Goal: Task Accomplishment & Management: Manage account settings

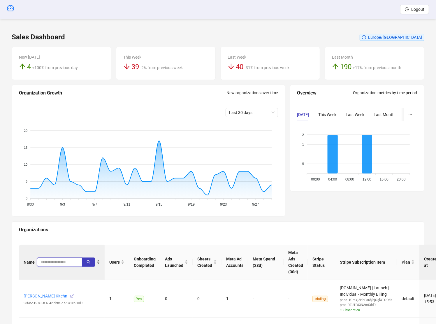
click at [59, 259] on input "search" at bounding box center [56, 262] width 33 height 6
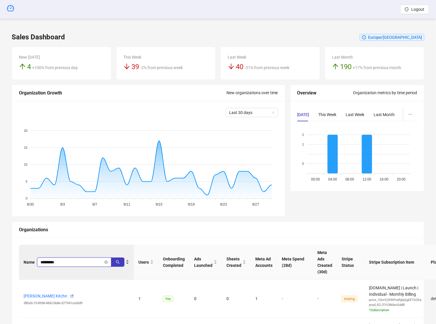
type input "*********"
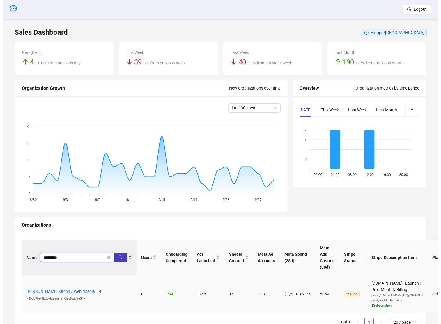
scroll to position [12, 0]
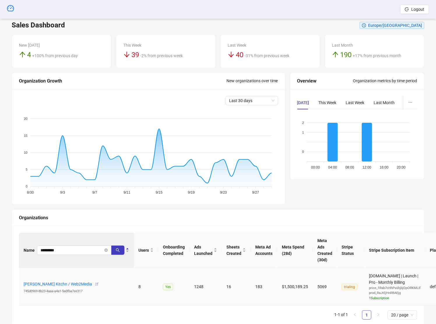
click at [99, 283] on icon "button" at bounding box center [97, 284] width 4 height 4
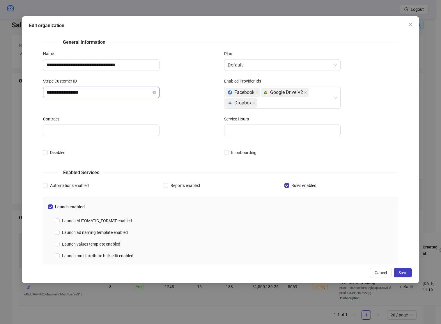
click at [99, 98] on div "**********" at bounding box center [130, 97] width 181 height 38
click at [99, 95] on input "**********" at bounding box center [99, 92] width 105 height 7
paste input "text"
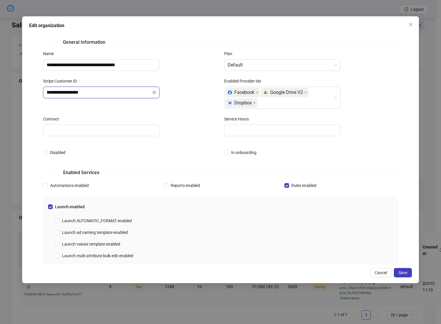
type input "**********"
click at [191, 139] on div "Contract" at bounding box center [130, 129] width 181 height 27
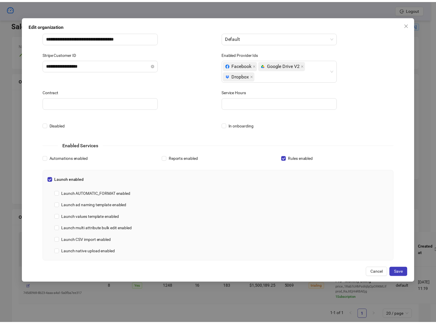
scroll to position [123, 0]
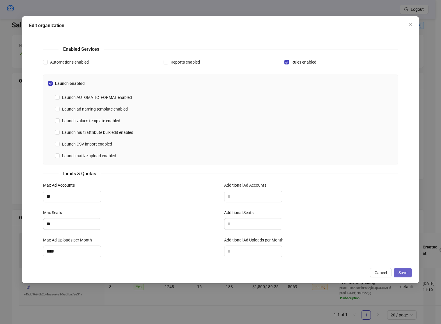
click at [409, 277] on button "Save" at bounding box center [403, 272] width 18 height 9
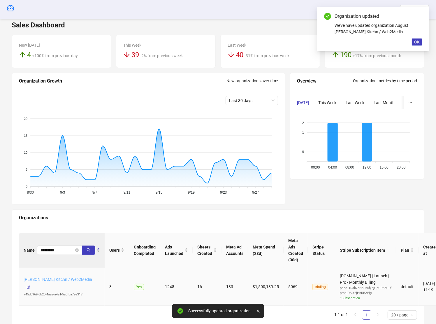
click at [79, 278] on link "August Sejr Jensen's Kitchn / Web2Media" at bounding box center [58, 279] width 68 height 5
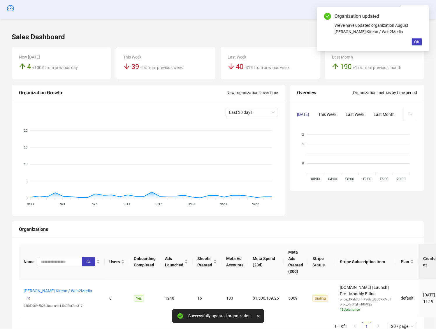
scroll to position [12, 0]
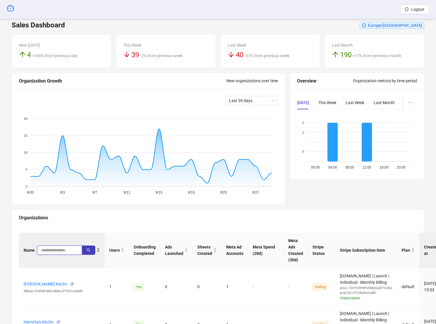
click at [47, 247] on input "search" at bounding box center [56, 250] width 33 height 6
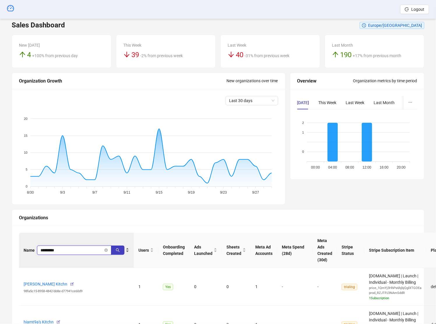
type input "*********"
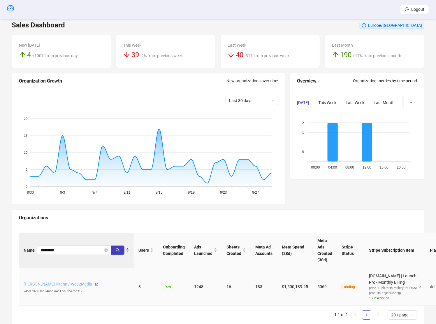
click at [90, 282] on link "August Sejr Jensen's Kitchn / Web2Media" at bounding box center [58, 283] width 68 height 5
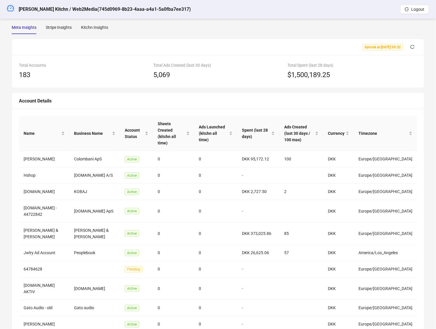
click at [411, 52] on div "Synced at 2025-09-29 09:32" at bounding box center [218, 47] width 412 height 16
click at [412, 47] on icon "reload" at bounding box center [412, 47] width 4 height 4
click at [412, 45] on icon "loading" at bounding box center [412, 47] width 6 height 6
click at [62, 33] on div "Stripe Insights" at bounding box center [59, 27] width 26 height 13
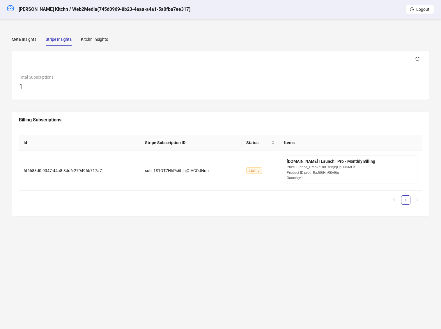
click at [61, 27] on div "Meta Insights Stripe Insights Kitchn Insights Synced at 2025-09-29 09:32 Total …" at bounding box center [221, 125] width 432 height 198
click at [419, 54] on div at bounding box center [220, 59] width 417 height 16
click at [419, 58] on icon "reload" at bounding box center [418, 59] width 4 height 4
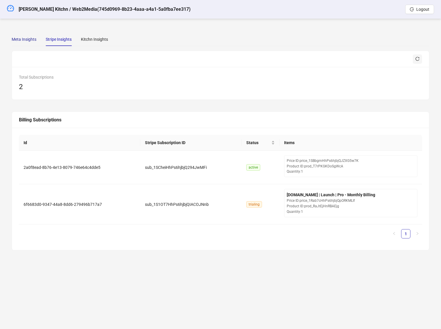
click at [24, 40] on div "Meta Insights" at bounding box center [24, 39] width 25 height 6
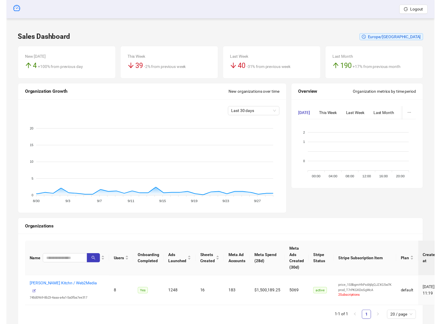
scroll to position [12, 0]
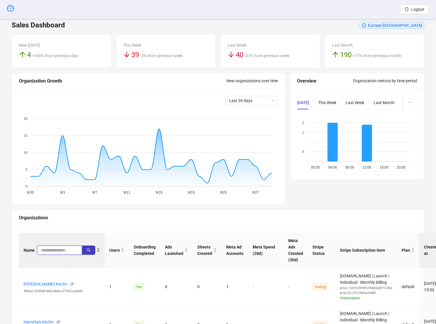
click at [57, 252] on input "search" at bounding box center [56, 250] width 33 height 6
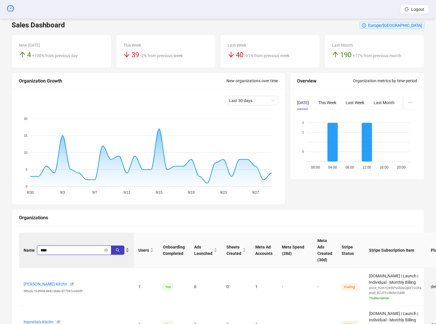
type input "****"
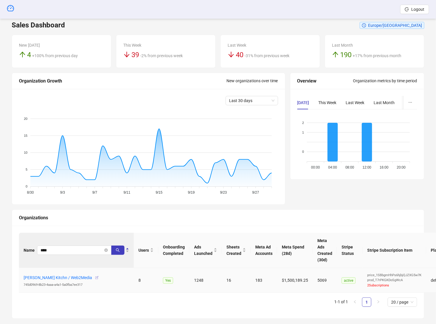
click at [101, 277] on button "button" at bounding box center [96, 277] width 9 height 9
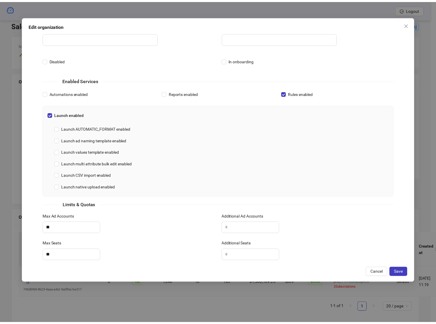
scroll to position [123, 0]
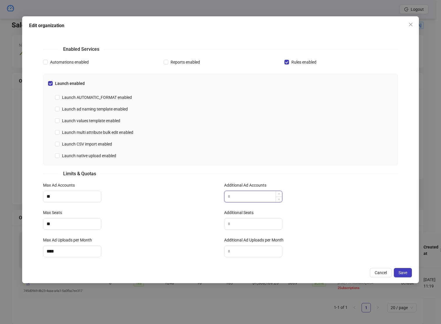
click at [255, 195] on input "Additional Ad Accounts" at bounding box center [254, 196] width 58 height 11
type input "**"
click at [241, 214] on label "Additional Seats" at bounding box center [240, 212] width 33 height 6
click at [241, 218] on input "Additional Seats" at bounding box center [254, 223] width 58 height 11
click at [243, 220] on input "Additional Seats" at bounding box center [254, 223] width 58 height 11
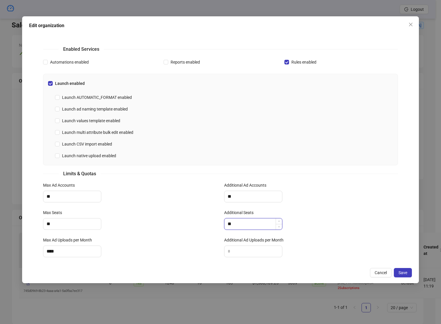
click at [243, 220] on input "**" at bounding box center [254, 223] width 58 height 11
click at [243, 224] on input "**" at bounding box center [254, 223] width 58 height 11
type input "***"
click at [241, 241] on label "Additional Ad Uploads per Month" at bounding box center [255, 239] width 63 height 6
click at [241, 245] on input "Additional Ad Uploads per Month" at bounding box center [254, 250] width 58 height 11
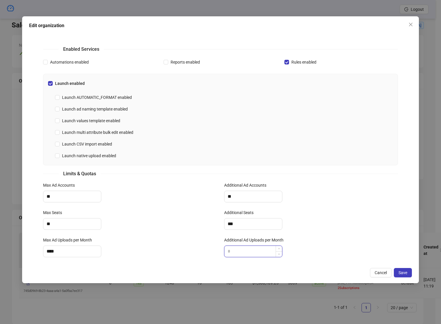
click at [241, 254] on input "Additional Ad Uploads per Month" at bounding box center [254, 250] width 58 height 11
type input "****"
click at [408, 277] on button "Save" at bounding box center [403, 272] width 18 height 9
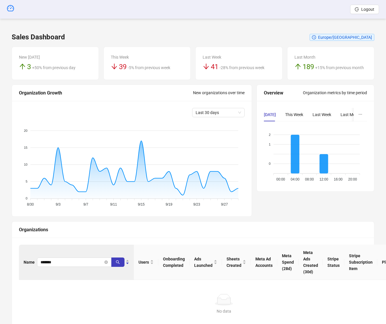
scroll to position [25, 0]
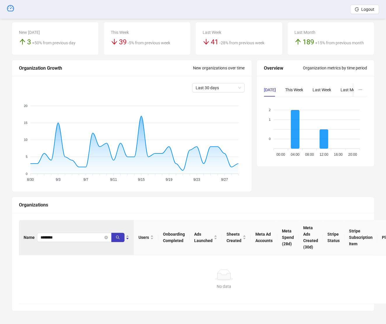
type input "********"
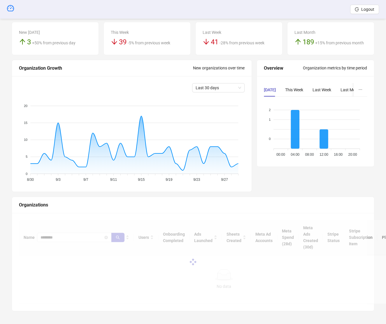
scroll to position [32, 0]
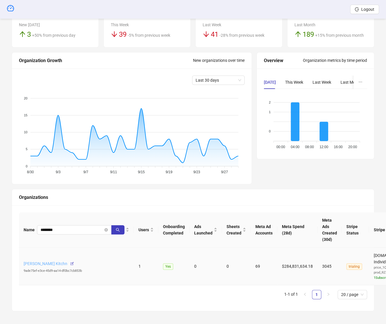
click at [39, 261] on link "Federico Carranza's Kitchn" at bounding box center [46, 263] width 44 height 5
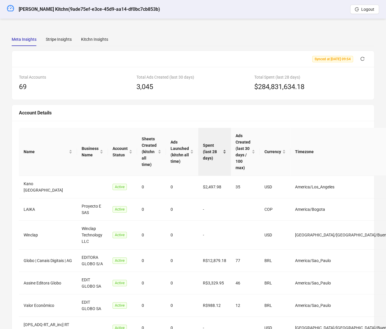
click at [221, 149] on span "Spent (last 28 days)" at bounding box center [212, 151] width 19 height 19
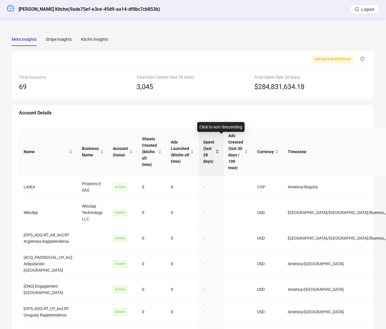
click at [214, 149] on span "Spent (last 28 days)" at bounding box center [208, 152] width 11 height 26
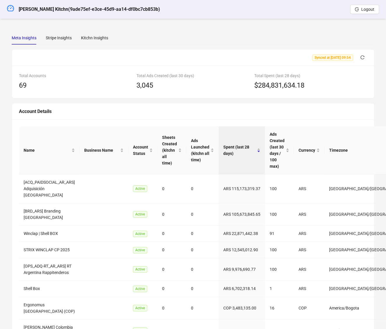
scroll to position [4, 0]
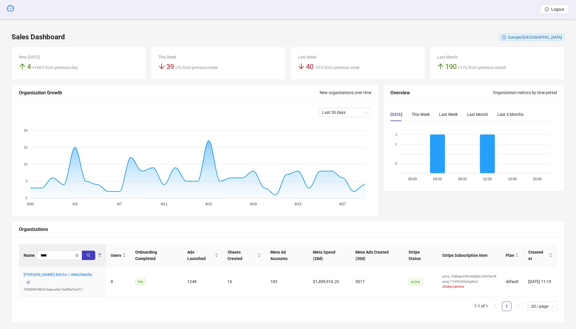
scroll to position [7, 0]
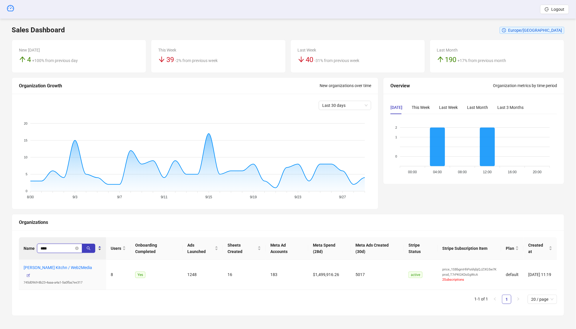
click at [46, 247] on div "Name ****" at bounding box center [63, 248] width 78 height 9
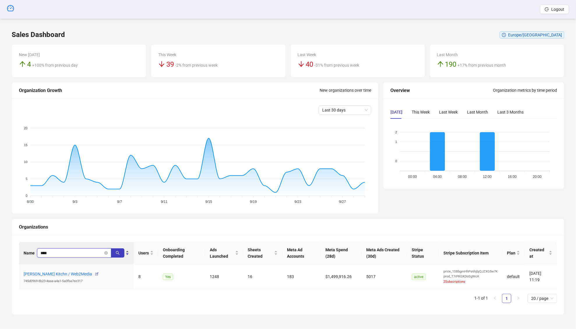
scroll to position [1, 0]
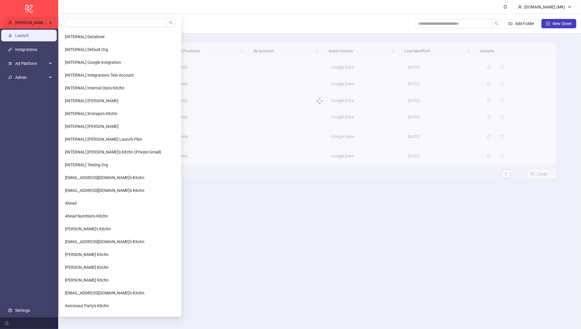
click at [36, 22] on span "Laura Klotz's Kitchn / Dreifive" at bounding box center [45, 22] width 61 height 5
click at [72, 20] on input "search" at bounding box center [116, 22] width 102 height 9
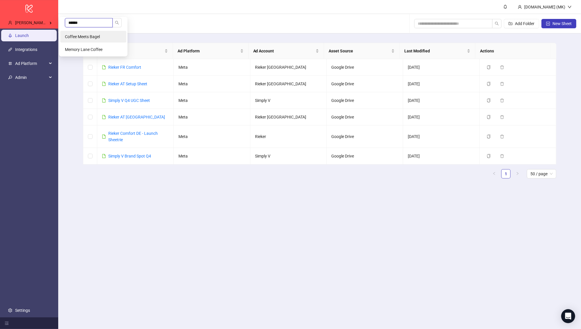
type input "******"
click at [72, 33] on li "Coffee Meets Bagel" at bounding box center [93, 37] width 66 height 12
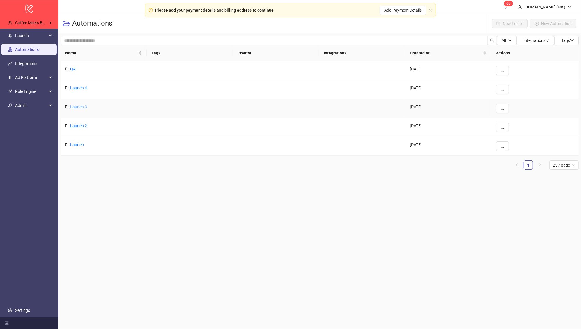
click at [77, 108] on link "Launch 3" at bounding box center [78, 107] width 17 height 5
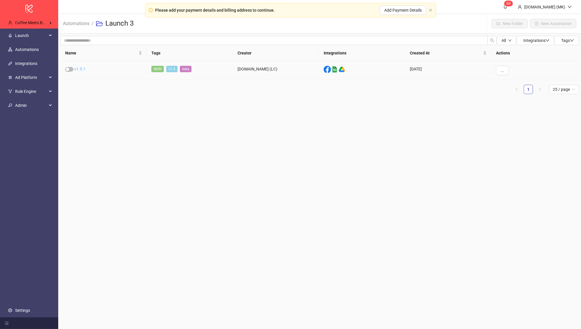
click at [80, 70] on link "v1.5.1" at bounding box center [79, 69] width 11 height 5
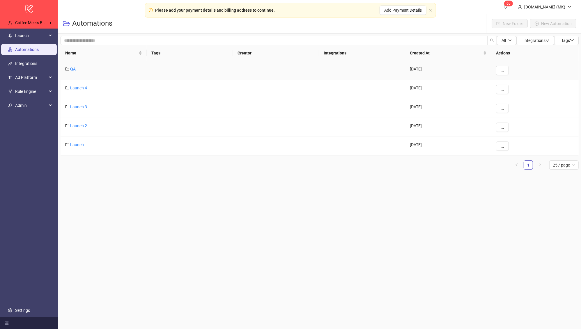
click at [77, 78] on div "QA" at bounding box center [104, 70] width 86 height 19
click at [80, 89] on link "Launch 4" at bounding box center [78, 88] width 17 height 5
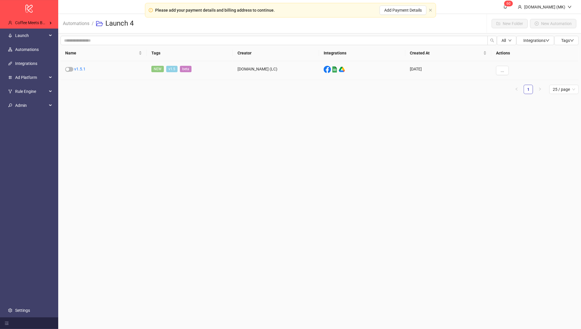
click at [78, 65] on div "v1.5.1" at bounding box center [104, 70] width 86 height 19
click at [80, 67] on link "v1.5.1" at bounding box center [79, 69] width 11 height 5
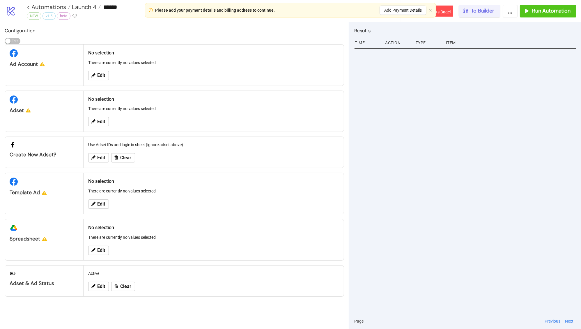
click at [487, 13] on span "To Builder" at bounding box center [482, 11] width 23 height 7
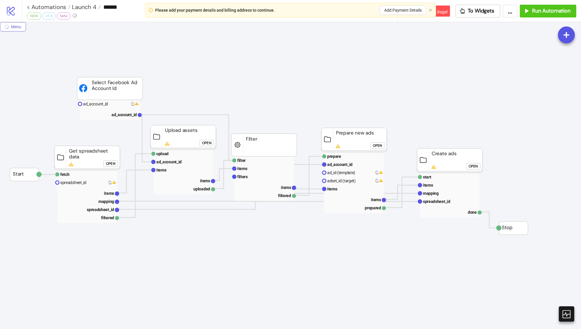
click at [14, 27] on span "Menu" at bounding box center [16, 26] width 10 height 5
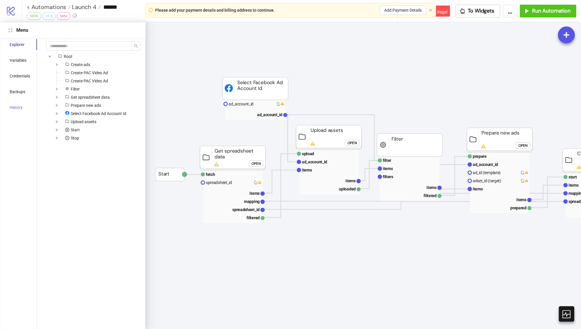
click at [18, 102] on div "History" at bounding box center [20, 107] width 34 height 11
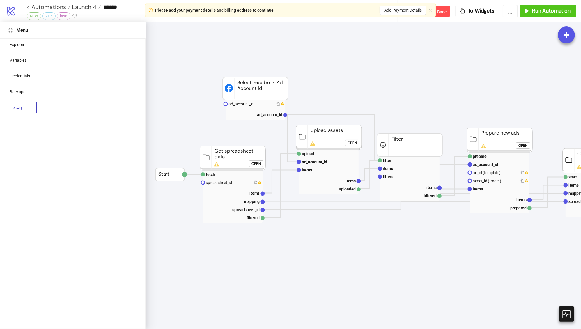
click at [19, 108] on div "History" at bounding box center [16, 107] width 13 height 6
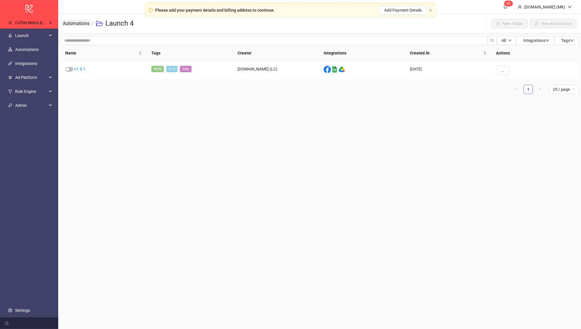
click at [84, 20] on link "Automations" at bounding box center [76, 23] width 29 height 6
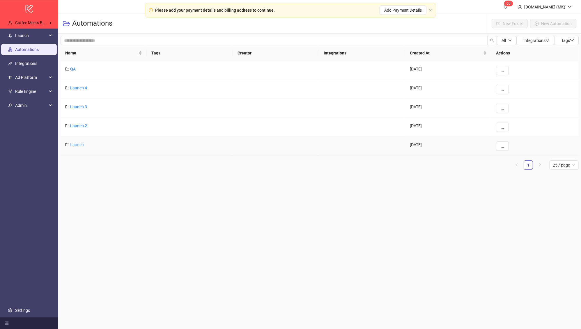
click at [81, 145] on link "Launch" at bounding box center [77, 144] width 14 height 5
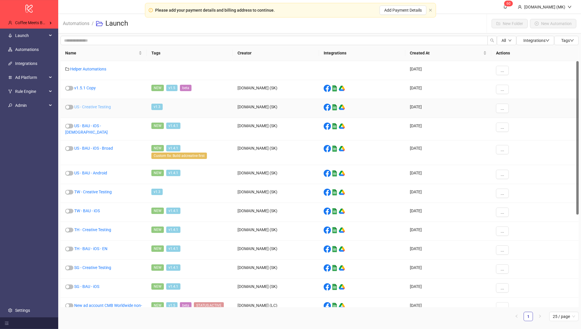
click at [98, 105] on link "US - Creative Testing" at bounding box center [92, 107] width 37 height 5
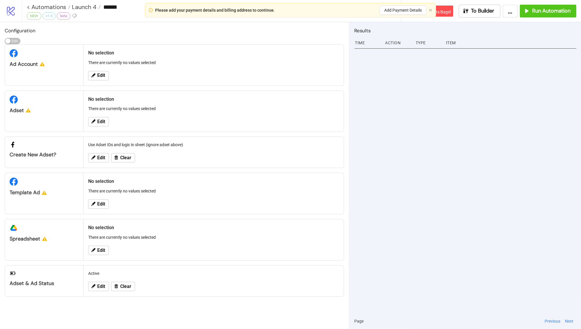
type input "**********"
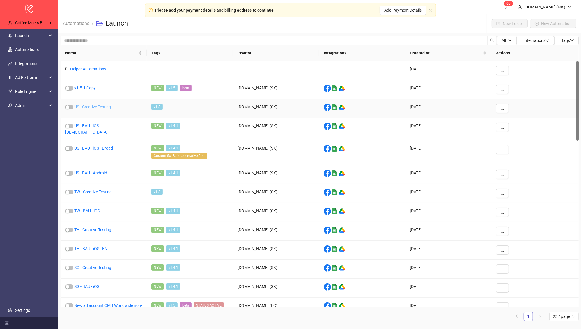
click at [100, 105] on link "US - Creative Testing" at bounding box center [92, 107] width 37 height 5
click at [100, 190] on link "TW - Creative Testing" at bounding box center [93, 192] width 38 height 5
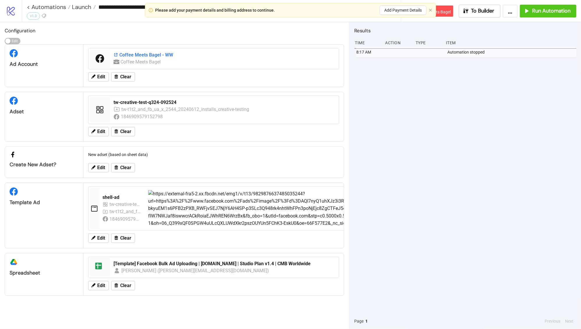
type input "**********"
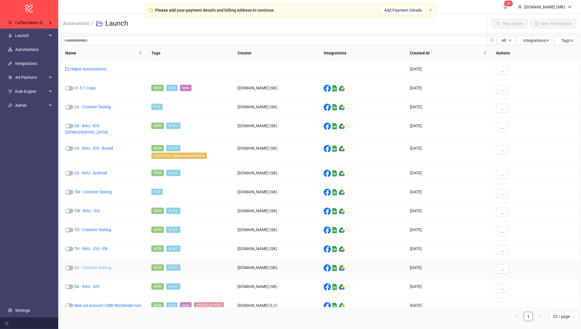
click at [104, 265] on link "SG - Creative Testing" at bounding box center [92, 267] width 37 height 5
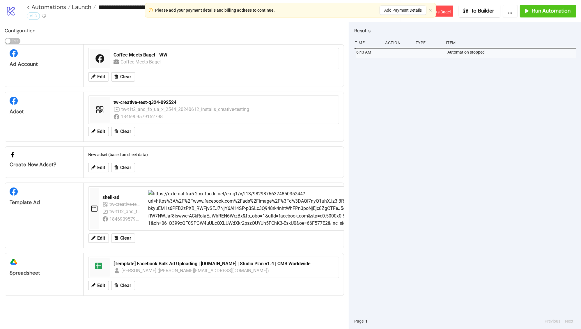
type input "**********"
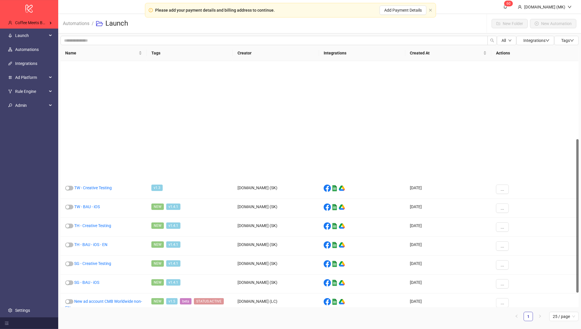
scroll to position [125, 0]
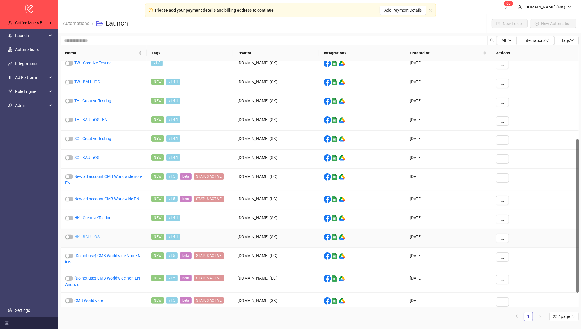
click at [92, 236] on link "HK - BAU - iOS" at bounding box center [86, 236] width 25 height 5
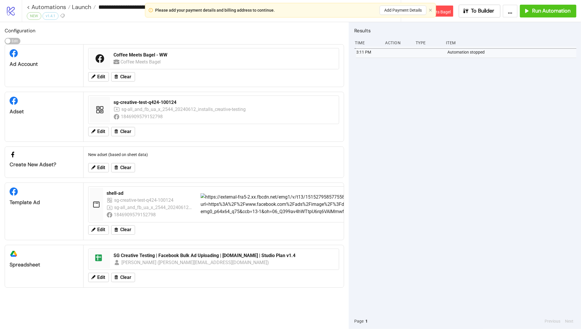
type input "**********"
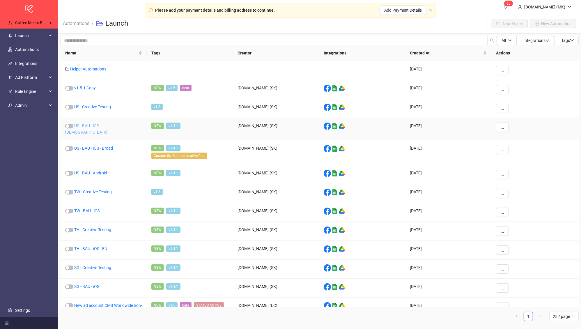
click at [105, 125] on link "US - BAU - iOS - Female" at bounding box center [86, 128] width 43 height 11
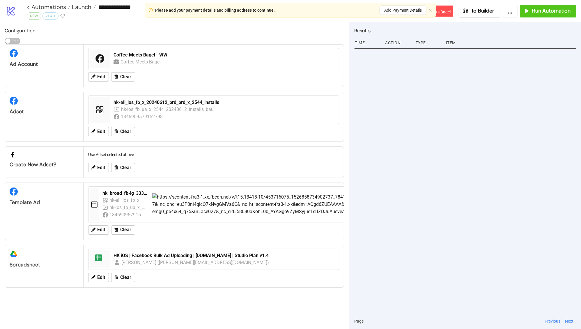
type input "**********"
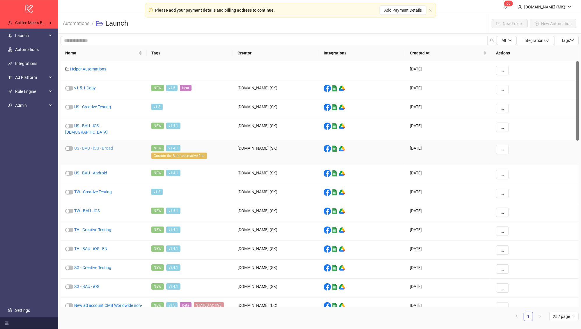
click at [96, 146] on link "US - BAU - iOS - Broad" at bounding box center [93, 148] width 39 height 5
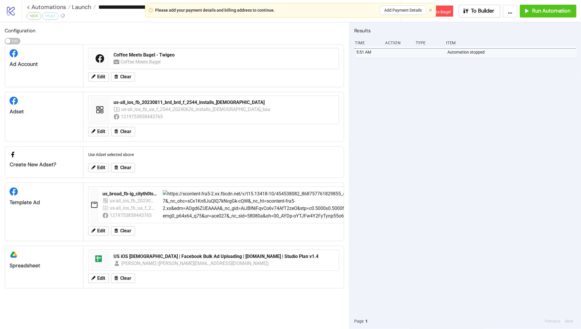
type input "**********"
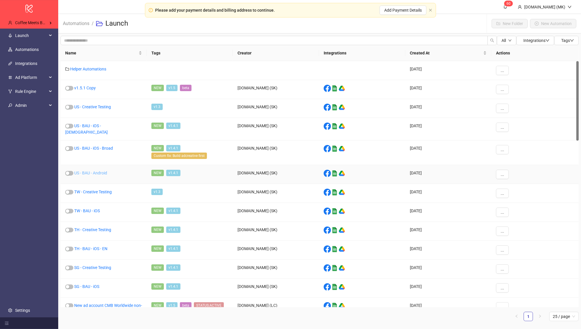
click at [98, 171] on link "US - BAU - Android" at bounding box center [90, 173] width 33 height 5
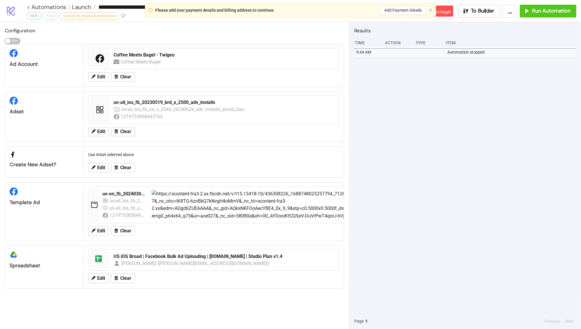
type input "**********"
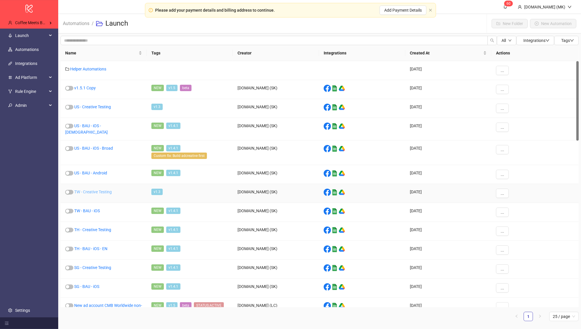
click at [92, 190] on link "TW - Creative Testing" at bounding box center [93, 192] width 38 height 5
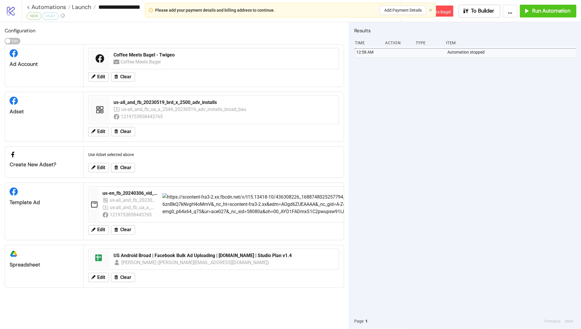
type input "**********"
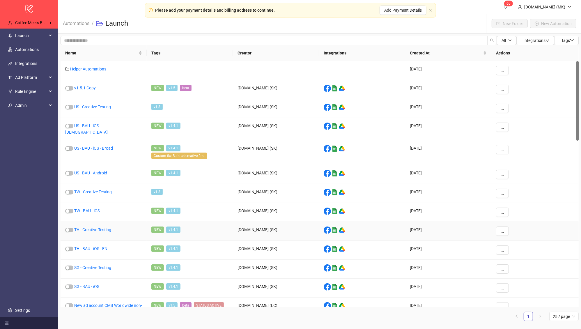
scroll to position [1, 0]
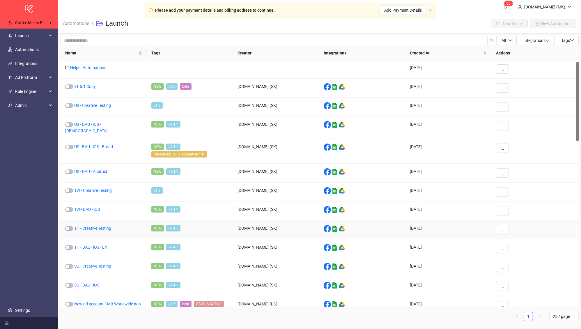
click at [97, 226] on div "TH - Creative Testing" at bounding box center [104, 229] width 86 height 19
click at [98, 225] on div "TH - Creative Testing" at bounding box center [104, 229] width 86 height 19
click at [99, 226] on link "TH - Creative Testing" at bounding box center [92, 228] width 37 height 5
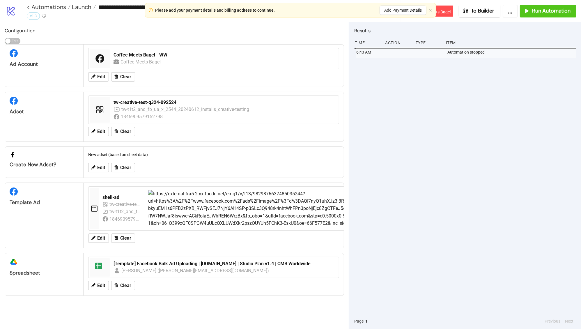
type input "**********"
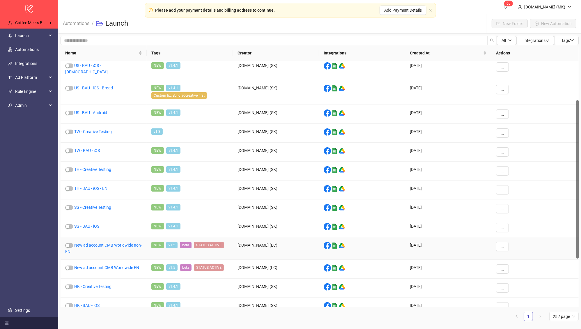
scroll to position [148, 0]
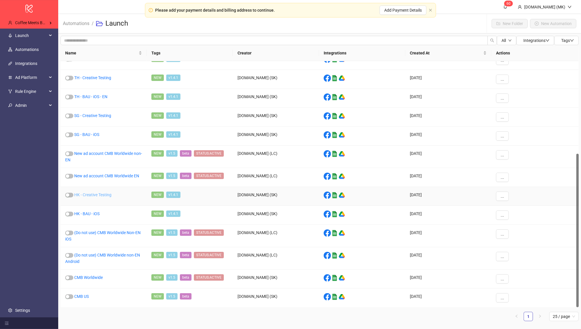
click at [91, 195] on link "HK - Creative Testing" at bounding box center [92, 194] width 37 height 5
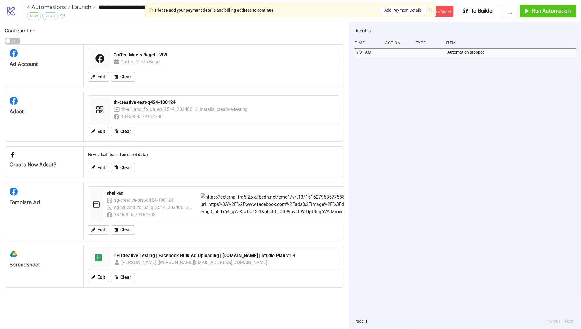
type input "**********"
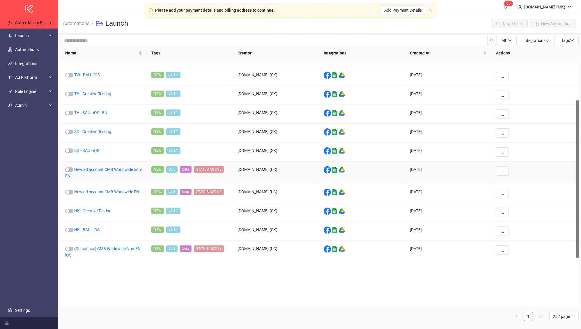
scroll to position [148, 0]
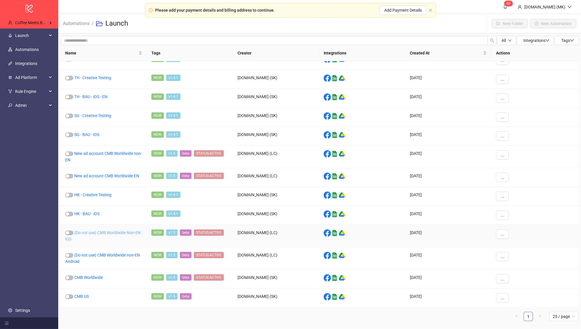
click at [122, 232] on link "(Do not use) CMB Worldwide Non-EN iOS" at bounding box center [102, 235] width 75 height 11
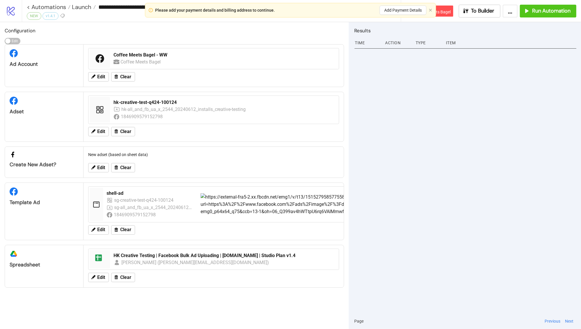
type input "**********"
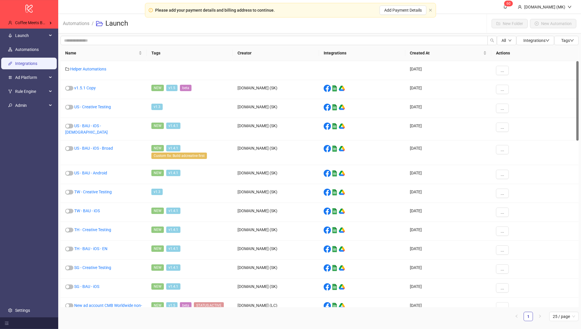
click at [33, 65] on link "Integrations" at bounding box center [26, 63] width 22 height 5
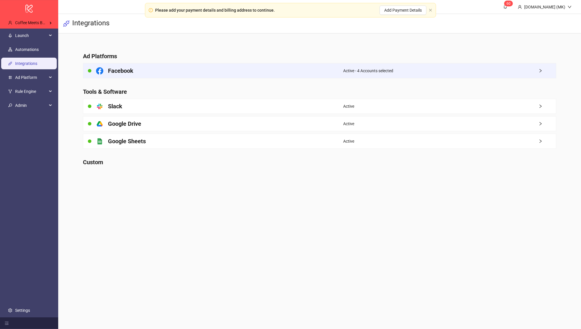
click at [163, 75] on div "Facebook" at bounding box center [213, 70] width 260 height 15
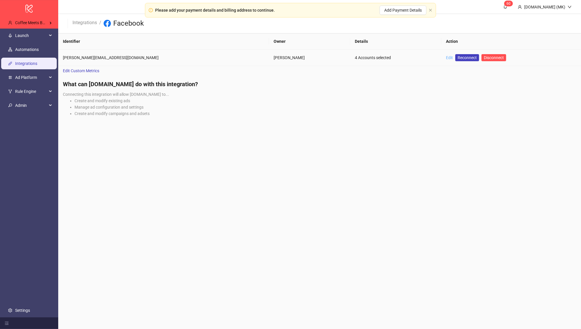
click at [446, 58] on link "Edit" at bounding box center [449, 57] width 7 height 5
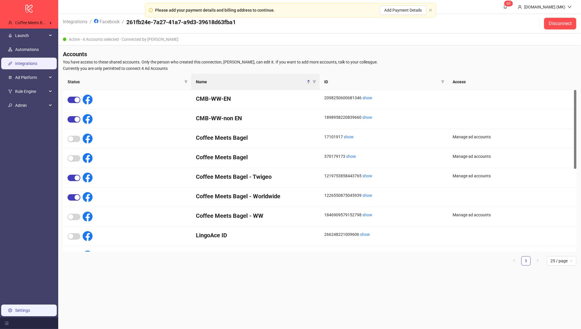
click at [20, 309] on link "Settings" at bounding box center [22, 310] width 15 height 5
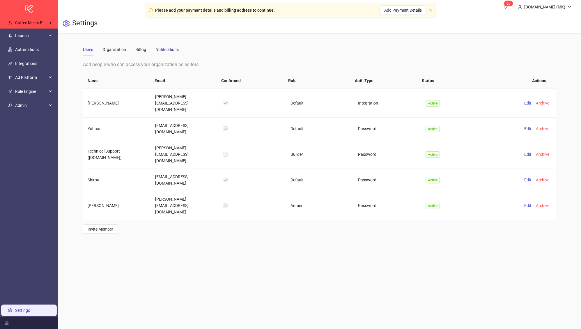
click at [158, 46] on div "Notifications" at bounding box center [167, 49] width 23 height 6
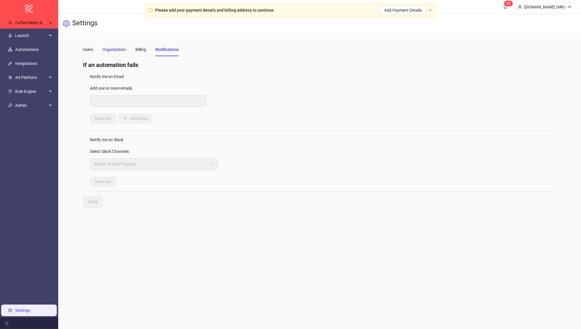
click at [122, 51] on div "Organization" at bounding box center [115, 49] width 24 height 6
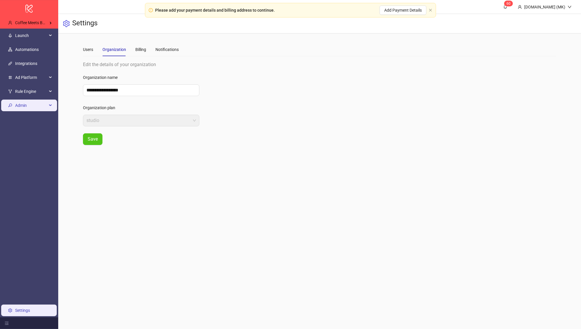
click at [31, 102] on span "Admin" at bounding box center [31, 106] width 32 height 12
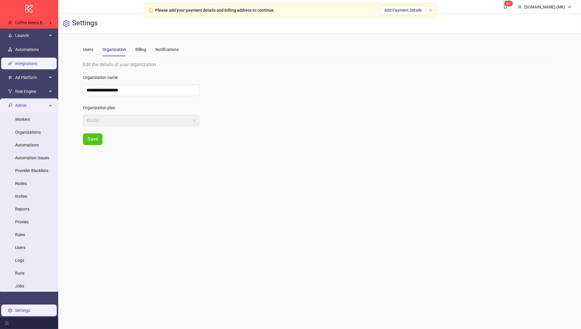
click at [27, 66] on link "Integrations" at bounding box center [26, 63] width 22 height 5
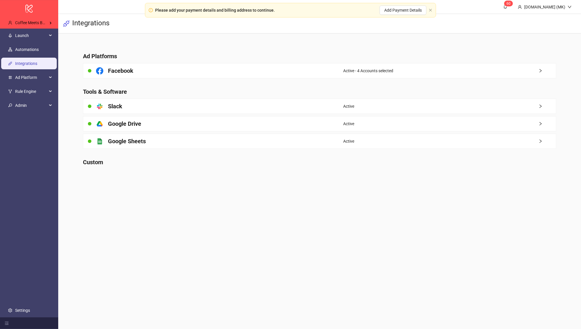
click at [28, 66] on link "Integrations" at bounding box center [26, 63] width 22 height 5
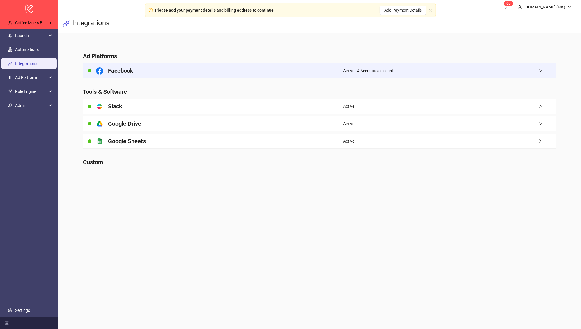
click at [143, 72] on div "Facebook" at bounding box center [213, 70] width 260 height 15
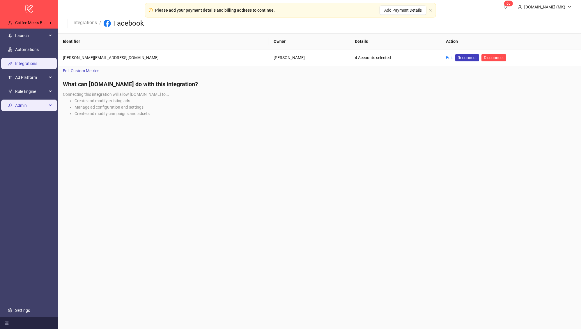
click at [36, 103] on span "Admin" at bounding box center [31, 106] width 32 height 12
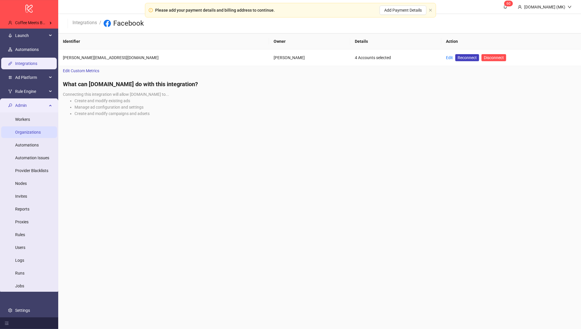
click at [34, 135] on link "Organizations" at bounding box center [28, 132] width 26 height 5
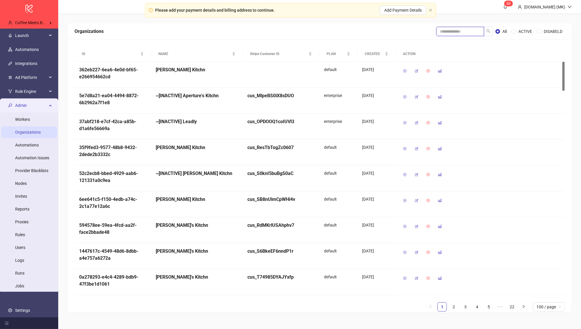
click at [469, 33] on input "search" at bounding box center [461, 31] width 48 height 9
type input "******"
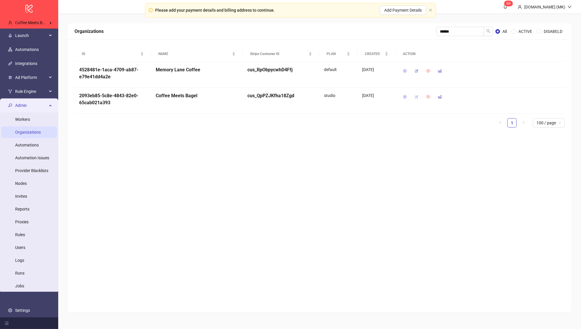
click at [417, 96] on icon "button" at bounding box center [417, 97] width 4 height 4
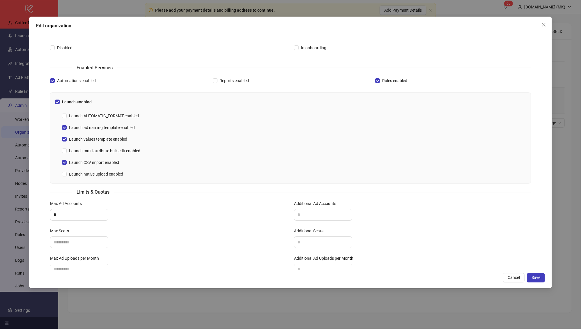
scroll to position [123, 0]
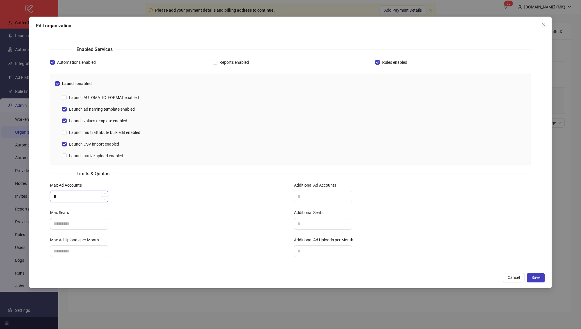
click at [86, 193] on input "*" at bounding box center [79, 196] width 58 height 11
click at [162, 182] on div "Max Ad Accounts" at bounding box center [168, 186] width 237 height 9
click at [189, 204] on div "Max Ad Accounts *" at bounding box center [169, 195] width 244 height 27
click at [545, 24] on icon "close" at bounding box center [543, 24] width 3 height 3
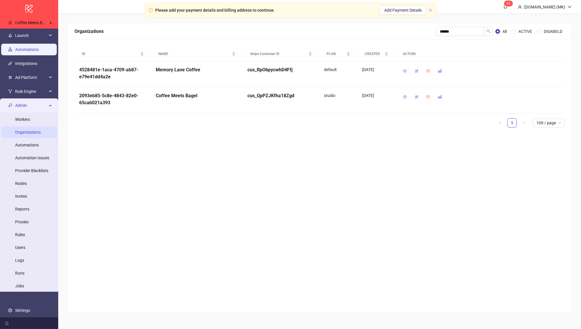
click at [35, 48] on link "Automations" at bounding box center [27, 49] width 24 height 5
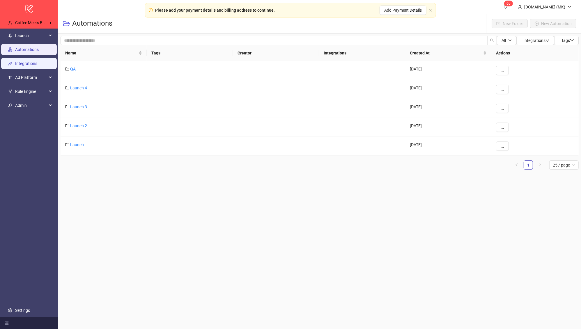
click at [33, 63] on link "Integrations" at bounding box center [26, 63] width 22 height 5
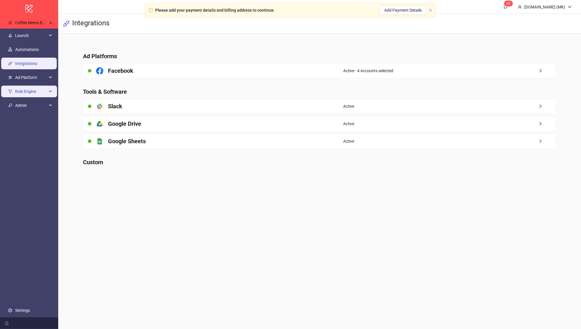
click at [35, 93] on span "Rule Engine" at bounding box center [31, 92] width 32 height 12
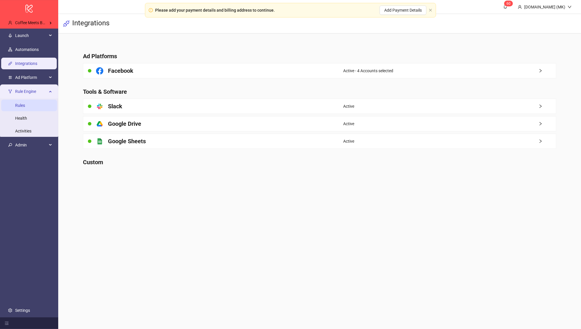
click at [25, 107] on link "Rules" at bounding box center [20, 105] width 10 height 5
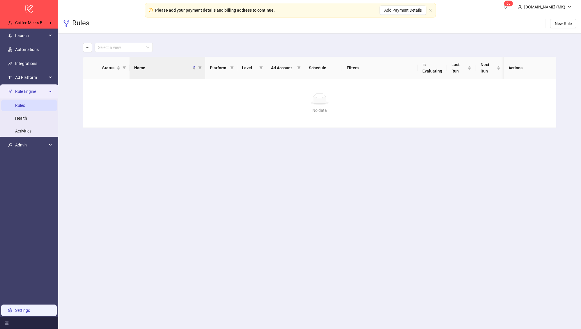
click at [21, 308] on link "Settings" at bounding box center [22, 310] width 15 height 5
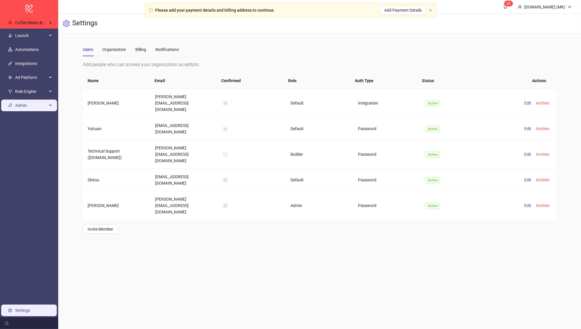
click at [24, 109] on span "Admin" at bounding box center [31, 106] width 32 height 12
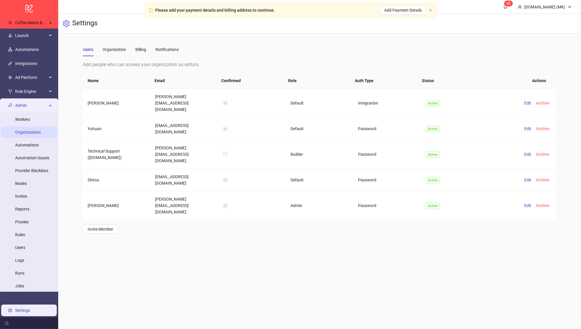
click at [31, 133] on link "Organizations" at bounding box center [28, 132] width 26 height 5
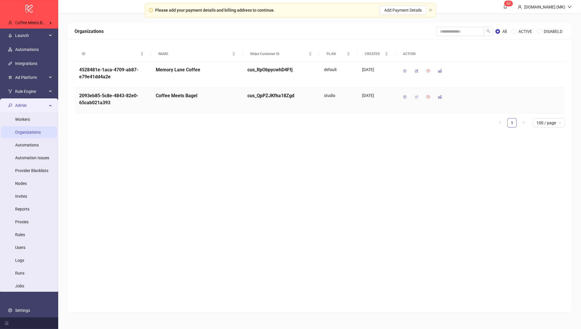
click at [419, 97] on icon "button" at bounding box center [417, 97] width 4 height 4
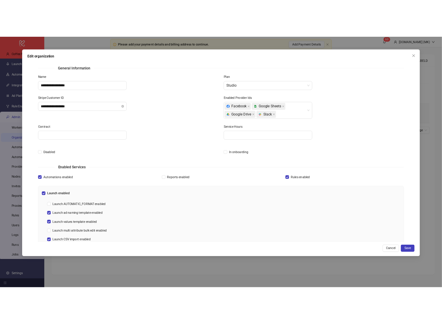
scroll to position [1, 0]
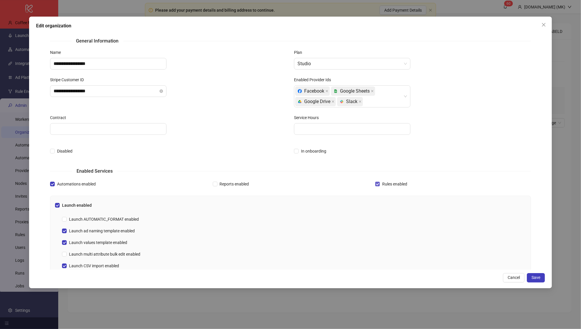
click at [381, 184] on span "Rules enabled" at bounding box center [395, 184] width 30 height 6
click at [541, 277] on button "Save" at bounding box center [536, 277] width 18 height 9
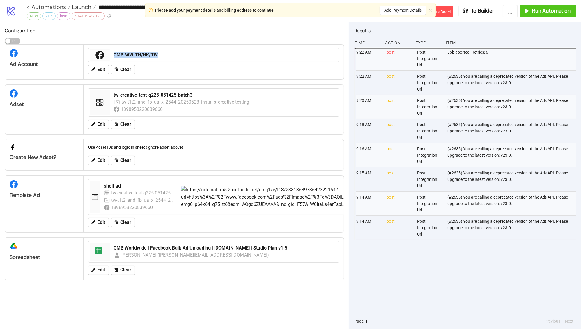
copy div "CMB-WW-TH/HK/TW"
drag, startPoint x: 172, startPoint y: 55, endPoint x: 111, endPoint y: 54, distance: 61.2
click at [111, 54] on div "CMB-WW-TH/HK/TW" at bounding box center [224, 55] width 227 height 11
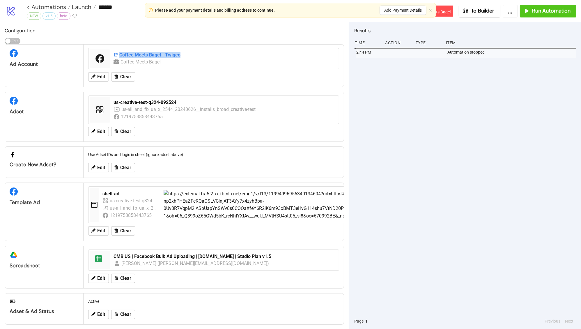
copy div "Coffee Meets Bagel - Twigeo"
drag, startPoint x: 179, startPoint y: 51, endPoint x: 188, endPoint y: 54, distance: 9.2
click at [188, 54] on div "Coffee Meets Bagel - Twigeo" at bounding box center [225, 55] width 222 height 6
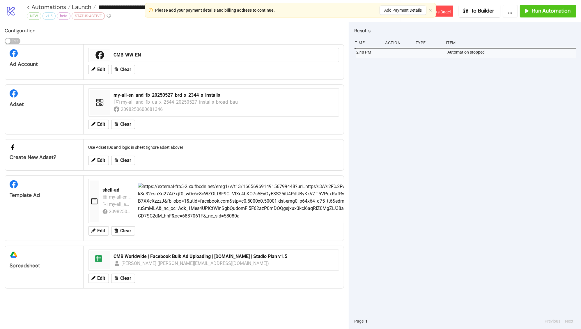
click at [239, 34] on h2 "Configuration" at bounding box center [175, 31] width 340 height 8
copy div "CMB-WW-EN"
drag, startPoint x: 142, startPoint y: 56, endPoint x: 128, endPoint y: 10, distance: 47.6
click at [124, 24] on div "Configuration Edit Edit Ad Account CMB-WW-EN Edit Clear Adset my-all-en_and_fb_…" at bounding box center [174, 175] width 349 height 307
